Goal: Information Seeking & Learning: Learn about a topic

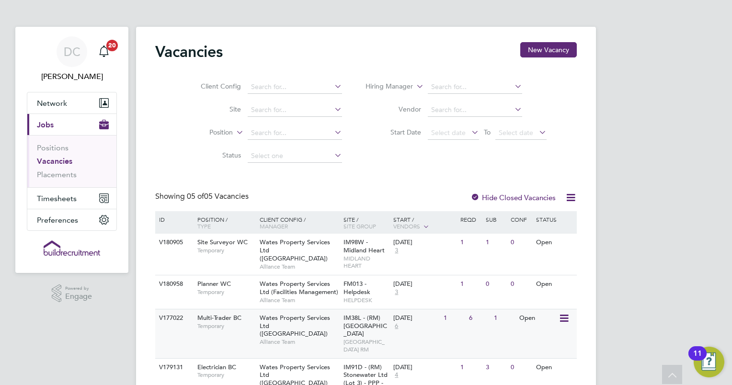
scroll to position [161, 0]
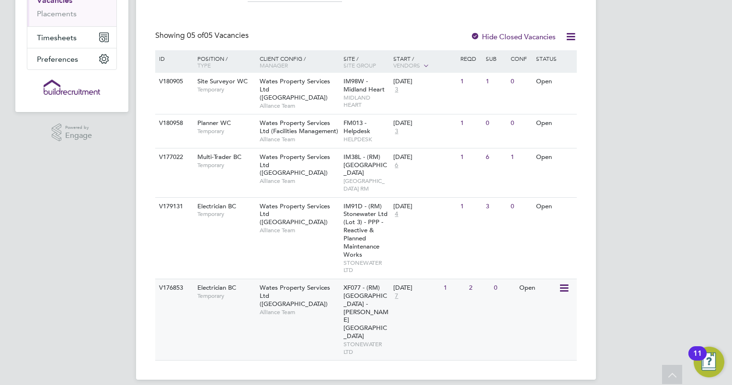
click at [185, 322] on div "V176853 Electrician BC Temporary Wates Property Services Ltd ([GEOGRAPHIC_DATA]…" at bounding box center [366, 319] width 422 height 81
click at [233, 319] on div "V176853 Electrician BC Temporary Wates Property Services Ltd ([GEOGRAPHIC_DATA]…" at bounding box center [366, 319] width 422 height 81
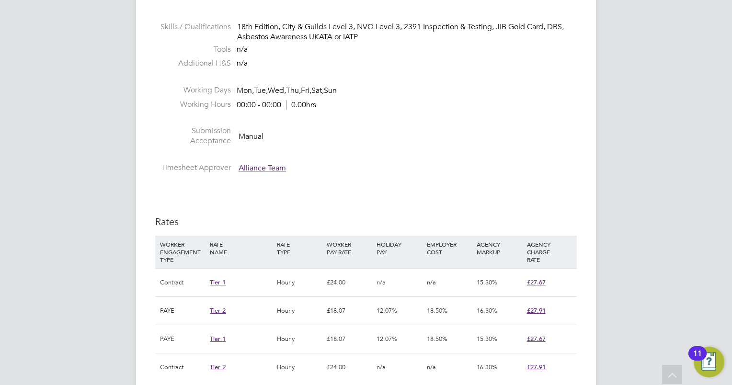
scroll to position [479, 0]
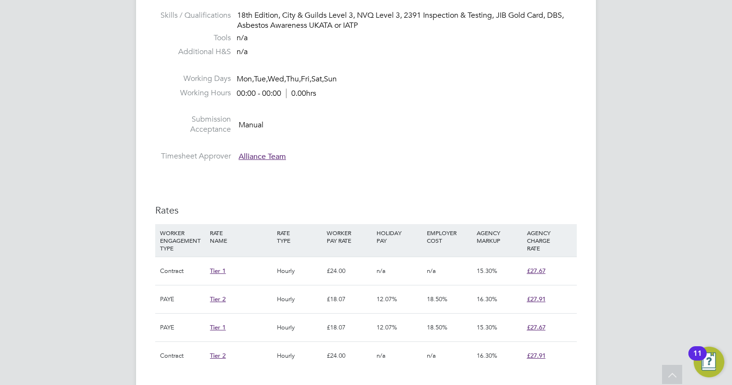
click at [458, 169] on div "IR35 Determination IR35 Status Disabled for this client. This feature can be en…" at bounding box center [366, 314] width 422 height 1180
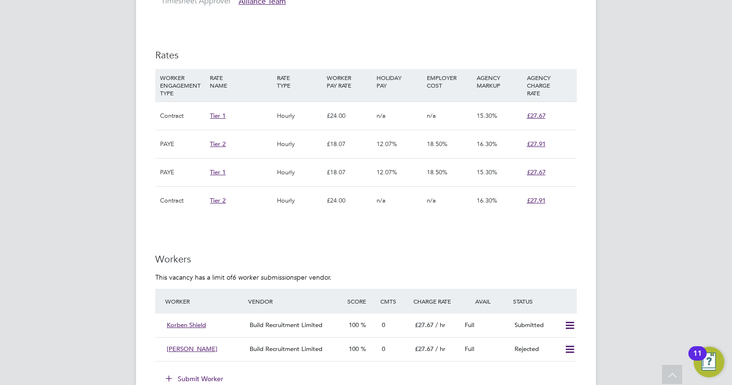
scroll to position [709, 0]
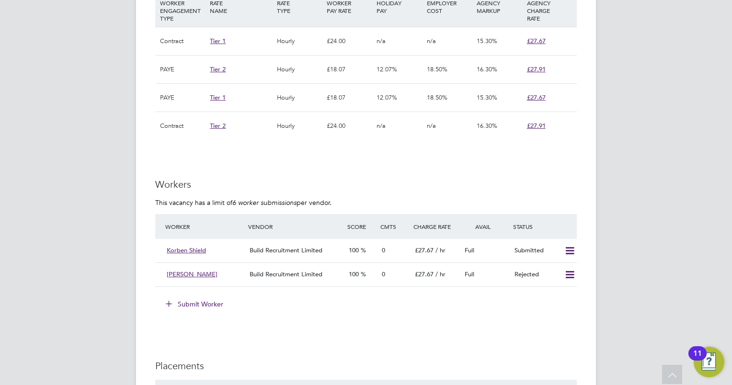
click at [484, 159] on div "IR35 Determination IR35 Status Disabled for this client. This feature can be en…" at bounding box center [366, 84] width 422 height 1180
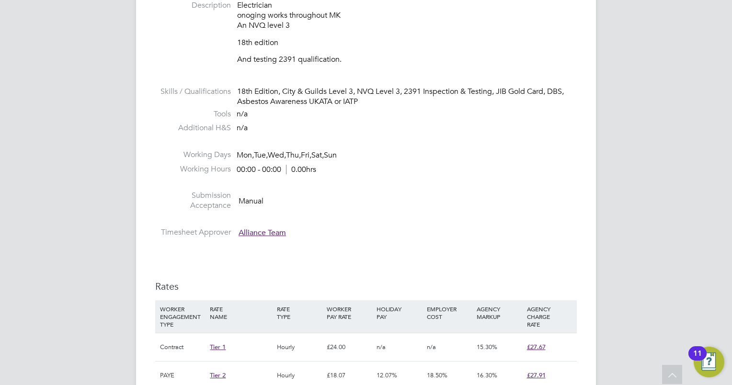
scroll to position [402, 0]
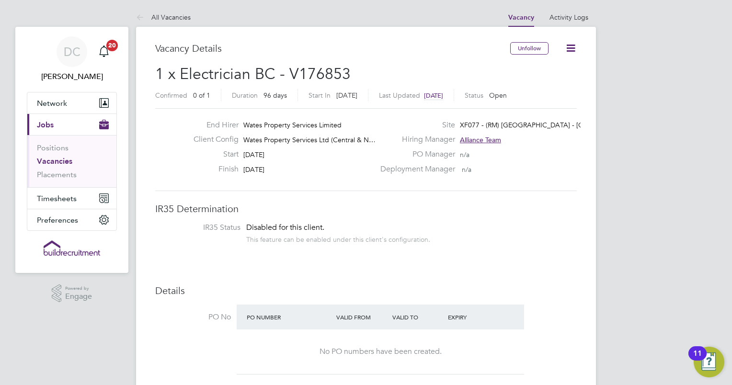
click at [339, 162] on div "Start 28 Jul 2025" at bounding box center [280, 156] width 189 height 15
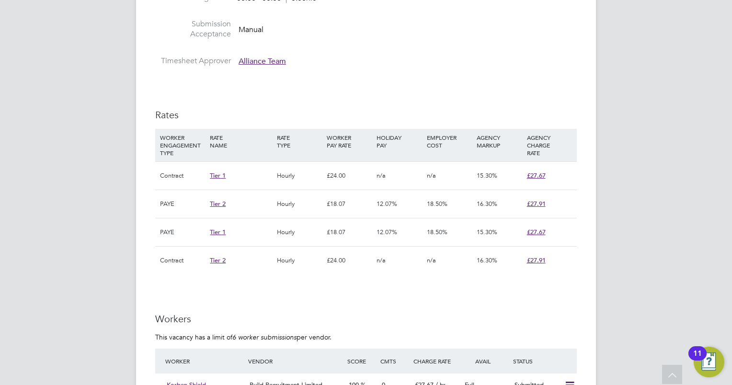
scroll to position [551, 0]
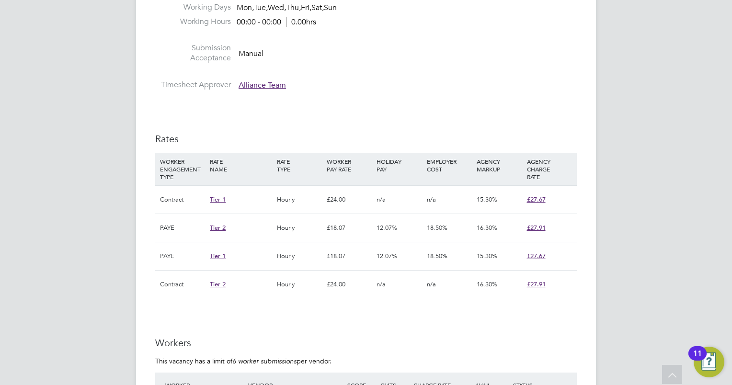
click at [264, 85] on span "Alliance Team" at bounding box center [262, 85] width 47 height 10
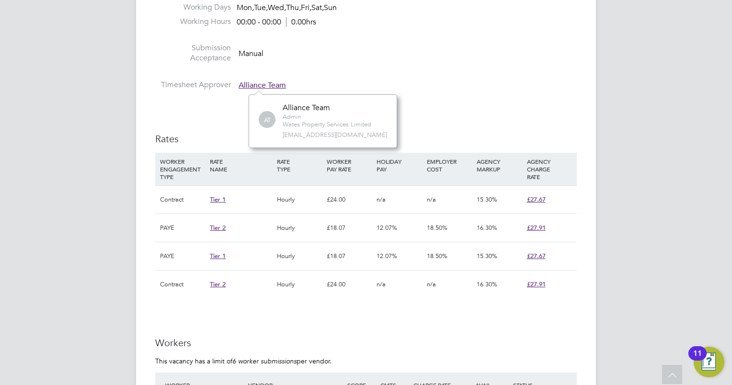
scroll to position [54, 144]
click at [443, 54] on li "Submission Acceptance Manual" at bounding box center [366, 55] width 422 height 24
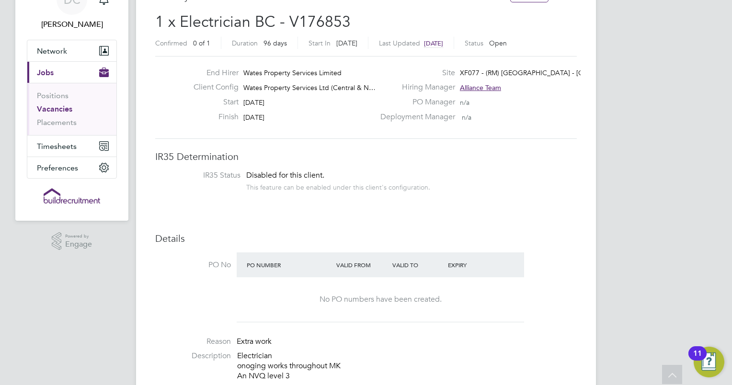
click at [421, 123] on div "Deployment Manager n/a" at bounding box center [478, 119] width 206 height 15
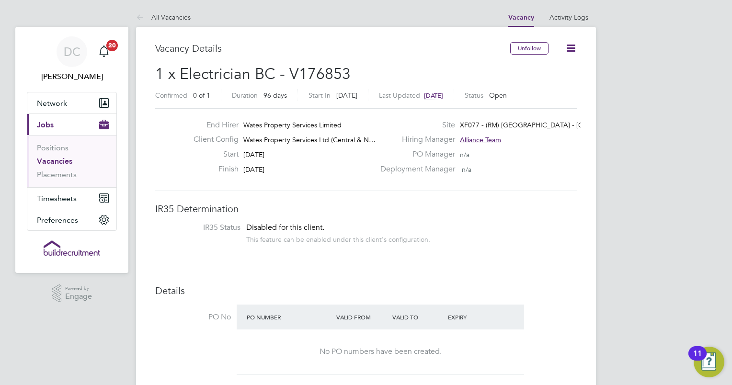
click at [566, 42] on icon at bounding box center [571, 48] width 12 height 12
